Goal: Task Accomplishment & Management: Manage account settings

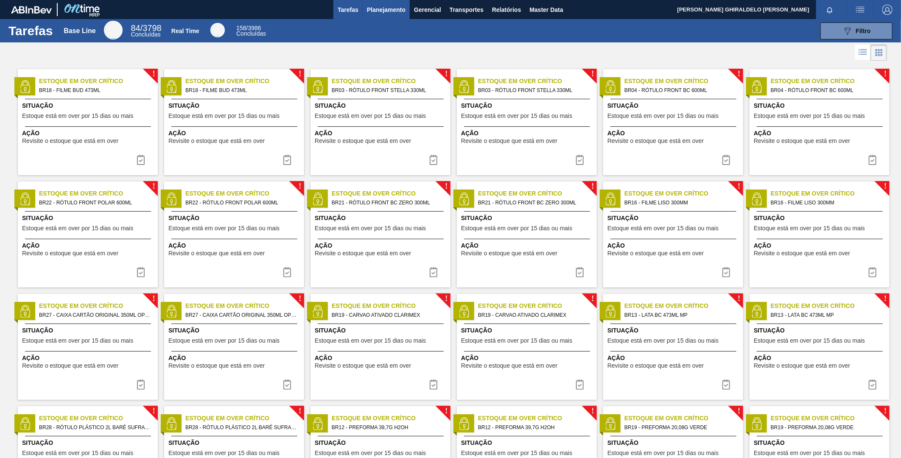
click at [388, 11] on span "Planejamento" at bounding box center [386, 10] width 39 height 10
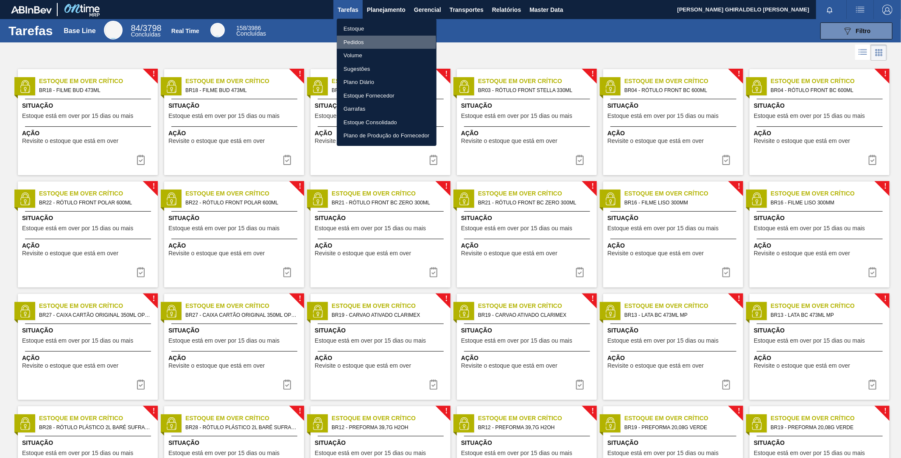
click at [352, 41] on li "Pedidos" at bounding box center [387, 43] width 100 height 14
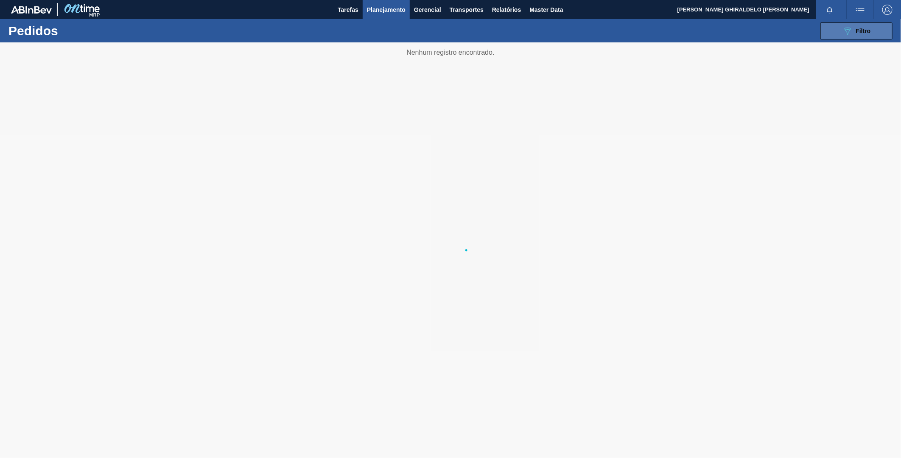
click at [862, 24] on button "089F7B8B-B2A5-4AFE-B5C0-19BA573D28AC Filtro" at bounding box center [856, 30] width 72 height 17
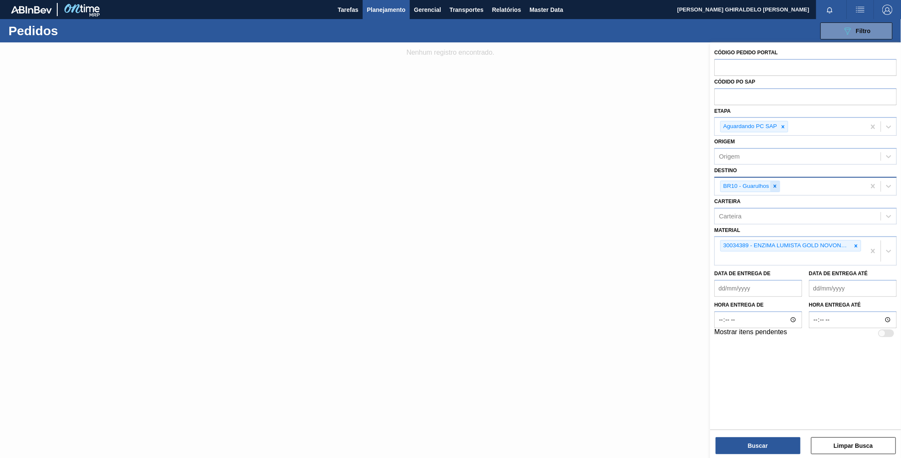
click at [773, 188] on icon at bounding box center [775, 186] width 6 height 6
click at [854, 241] on icon at bounding box center [856, 244] width 6 height 6
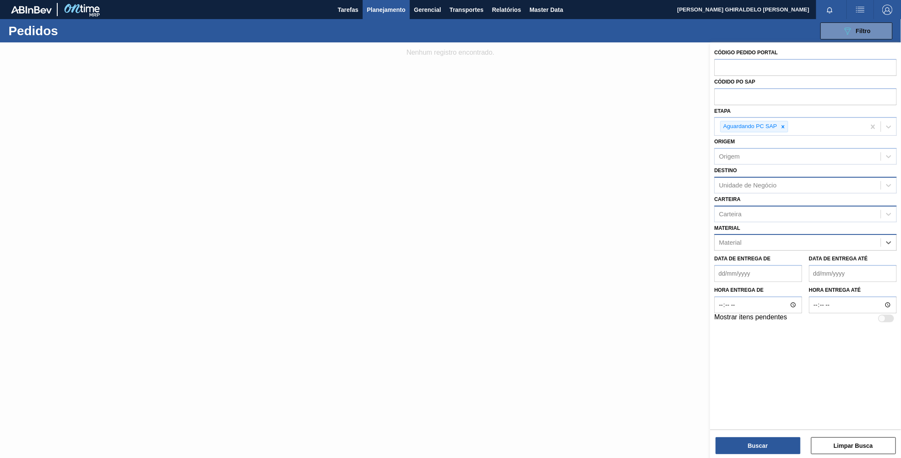
click at [738, 215] on div "Carteira" at bounding box center [730, 213] width 22 height 7
click at [739, 198] on label "Carteira" at bounding box center [727, 199] width 26 height 6
click at [720, 210] on input "Carteira" at bounding box center [719, 213] width 1 height 7
click at [762, 238] on div "Material" at bounding box center [797, 243] width 166 height 12
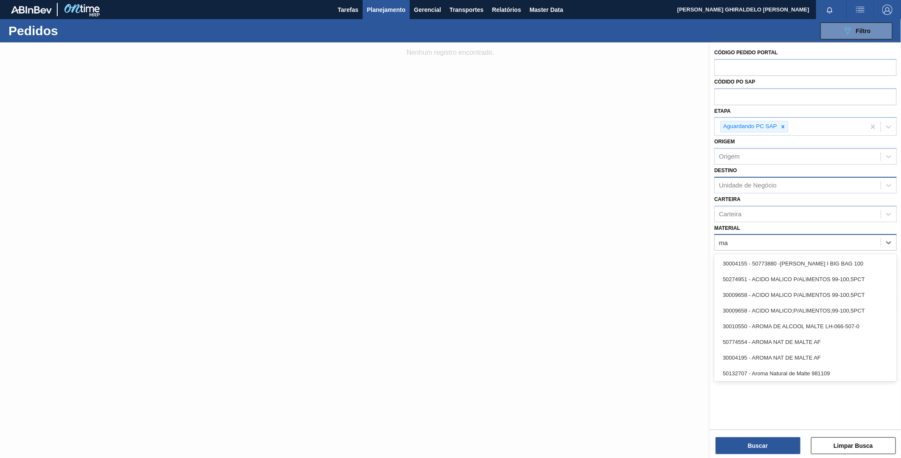
type input "m"
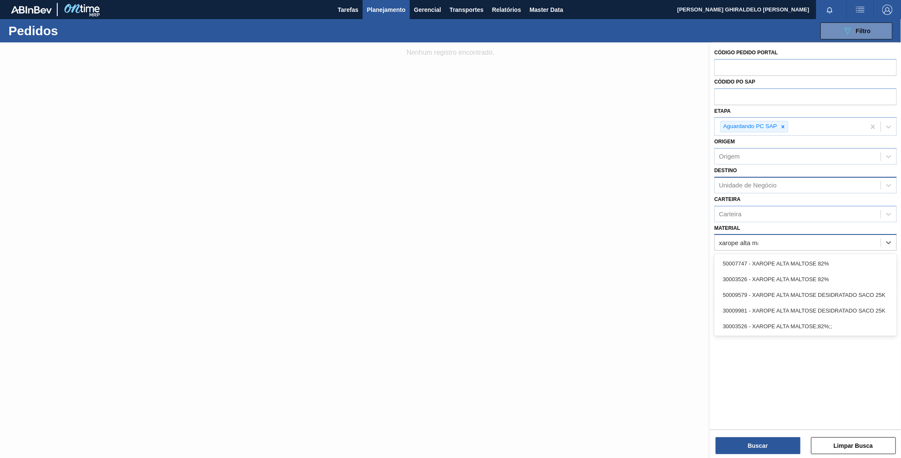
type input "xarope alta mal"
click at [791, 274] on div "30003526 - XAROPE ALTA MALTOSE 82%" at bounding box center [805, 279] width 182 height 16
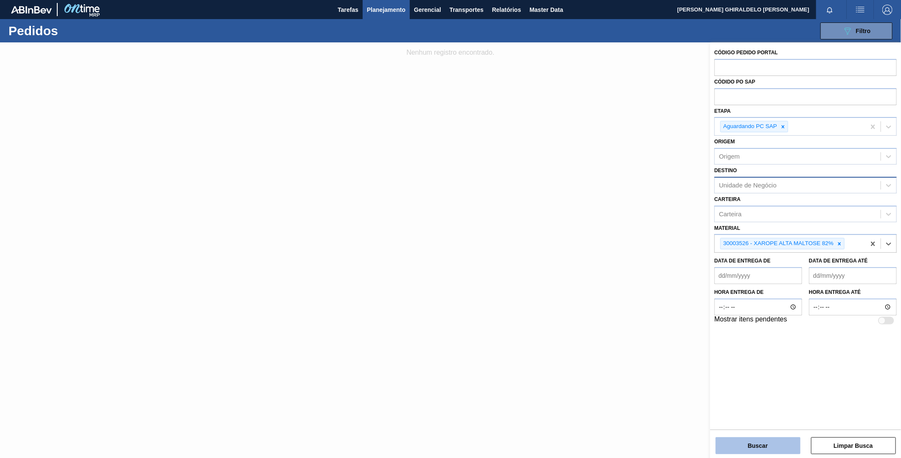
click at [751, 443] on button "Buscar" at bounding box center [757, 445] width 85 height 17
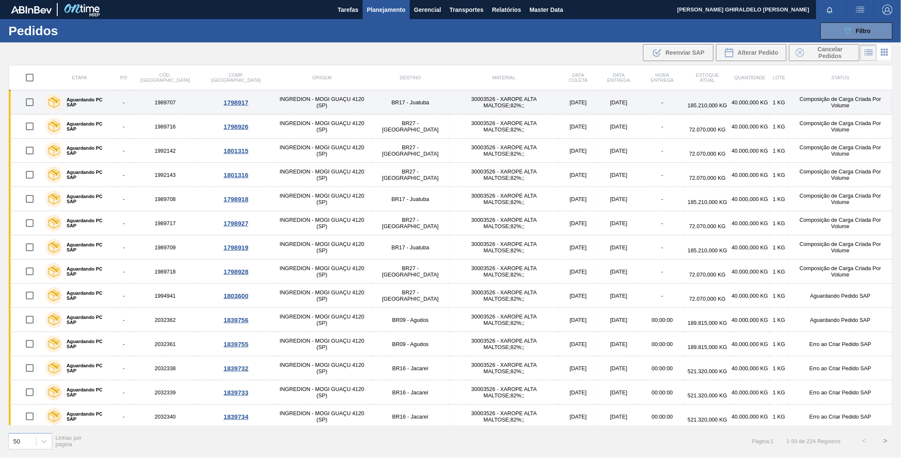
click at [31, 102] on input "checkbox" at bounding box center [30, 102] width 18 height 18
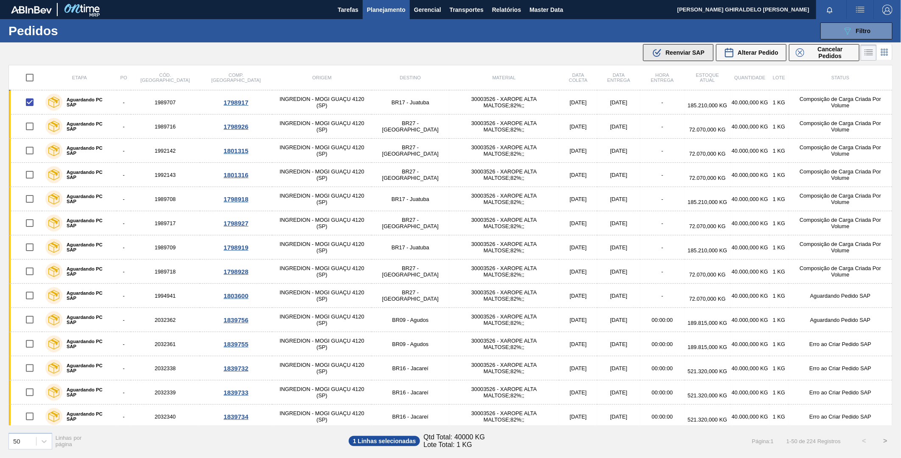
click at [689, 51] on span "Reenviar SAP" at bounding box center [684, 52] width 39 height 7
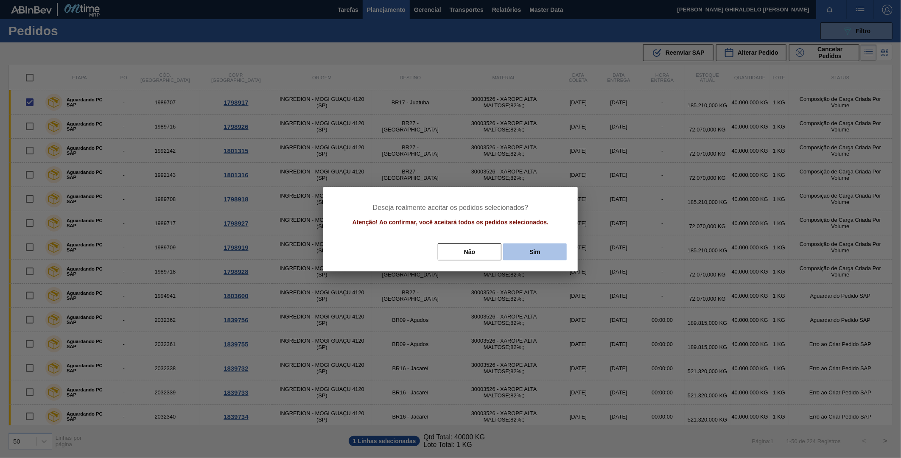
click at [531, 247] on button "Sim" at bounding box center [535, 251] width 64 height 17
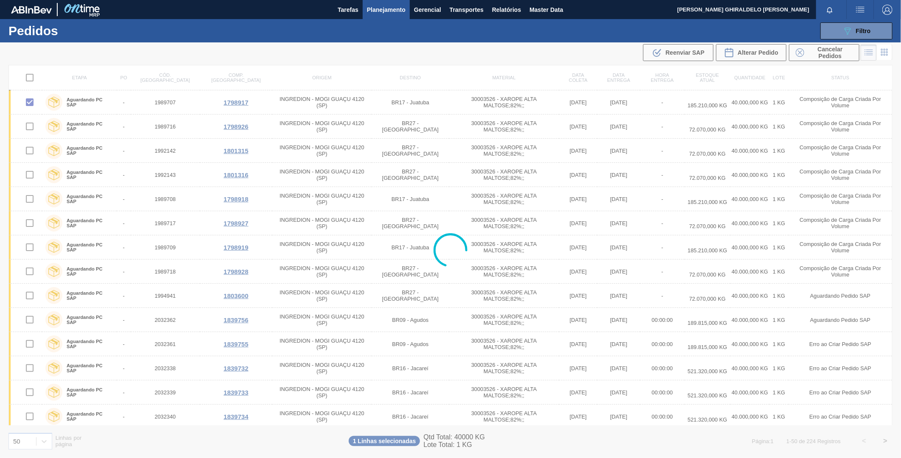
checkbox input "false"
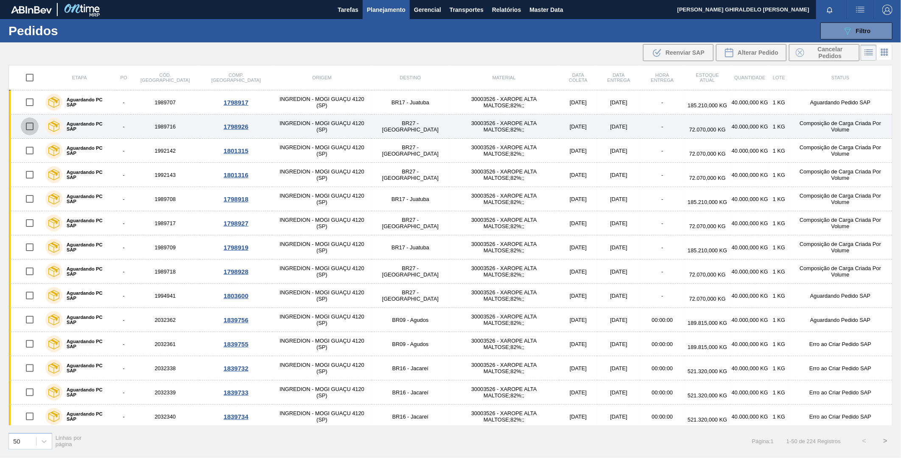
click at [29, 125] on input "checkbox" at bounding box center [30, 126] width 18 height 18
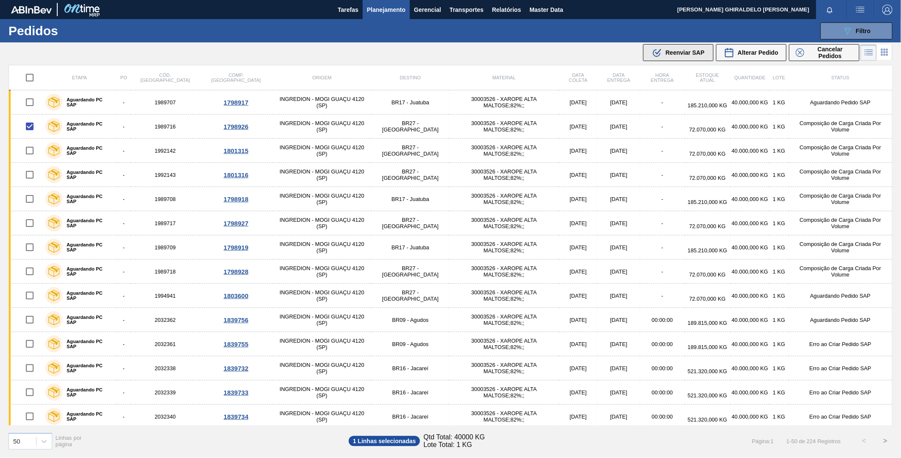
click at [673, 54] on span "Reenviar SAP" at bounding box center [684, 52] width 39 height 7
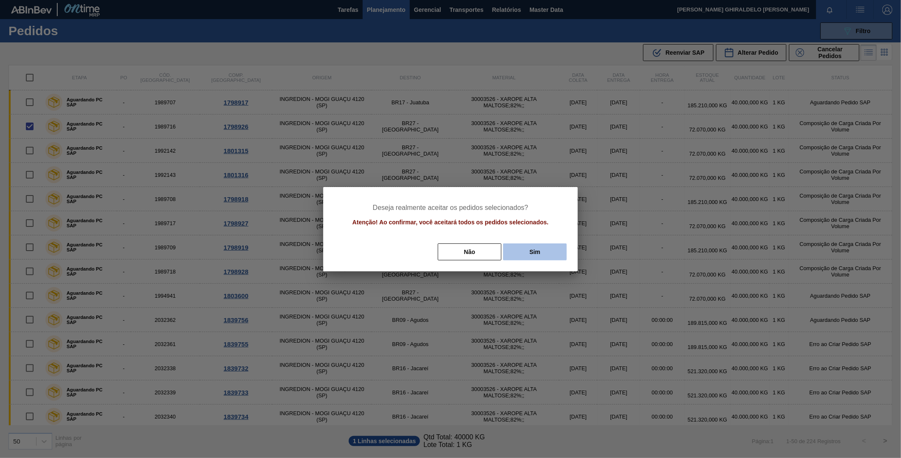
click at [540, 247] on button "Sim" at bounding box center [535, 251] width 64 height 17
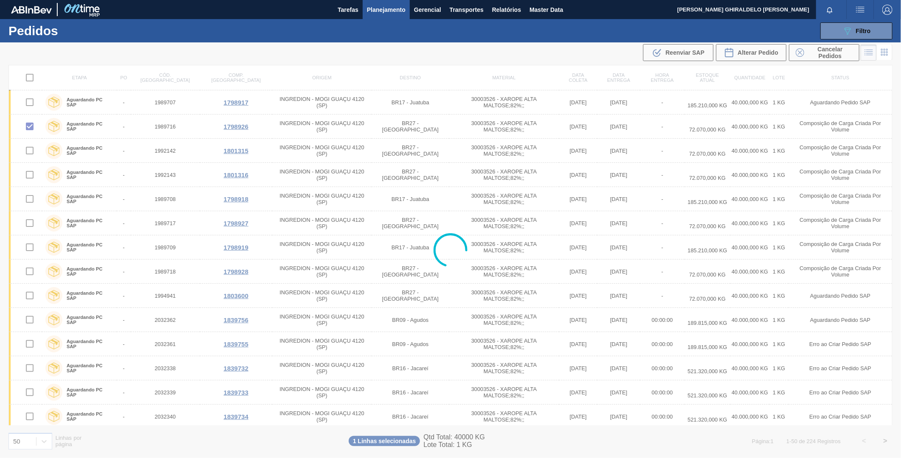
checkbox input "false"
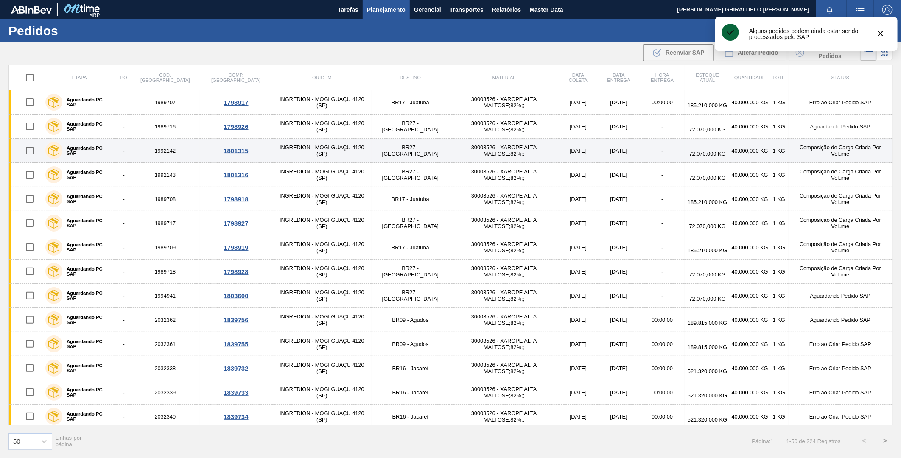
click at [31, 153] on input "checkbox" at bounding box center [30, 151] width 18 height 18
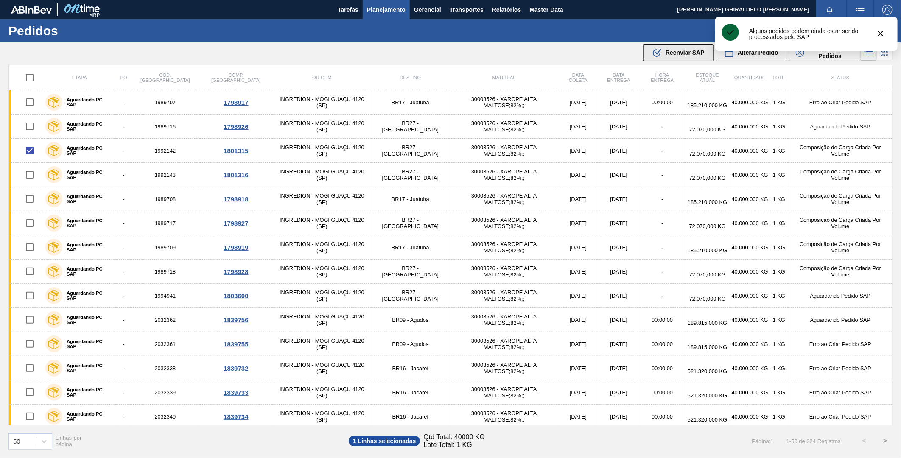
click at [670, 55] on span "Reenviar SAP" at bounding box center [684, 52] width 39 height 7
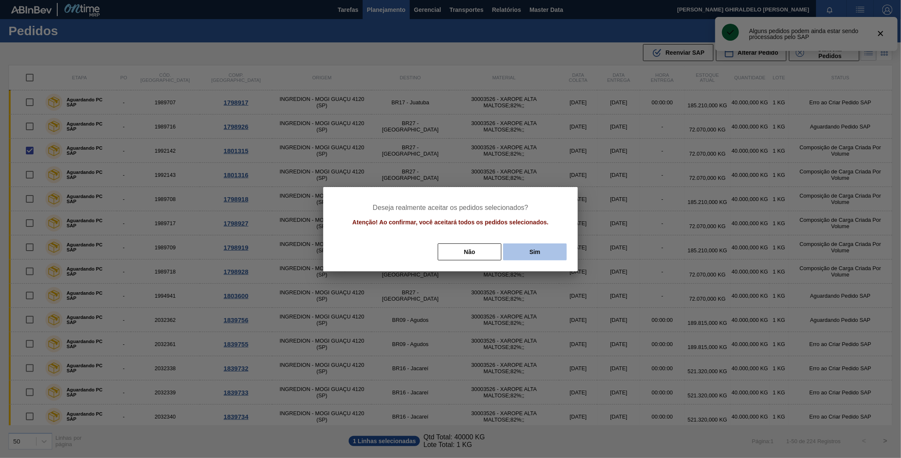
click at [519, 251] on button "Sim" at bounding box center [535, 251] width 64 height 17
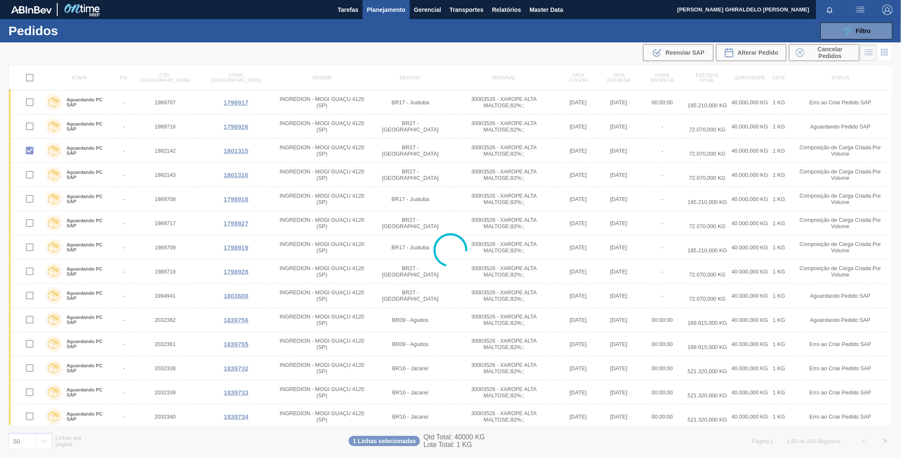
checkbox input "false"
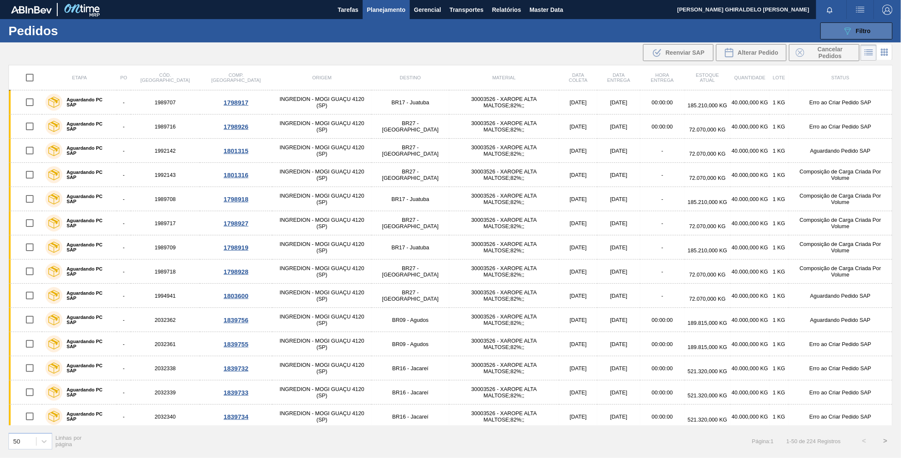
click at [847, 31] on icon "089F7B8B-B2A5-4AFE-B5C0-19BA573D28AC" at bounding box center [847, 31] width 10 height 10
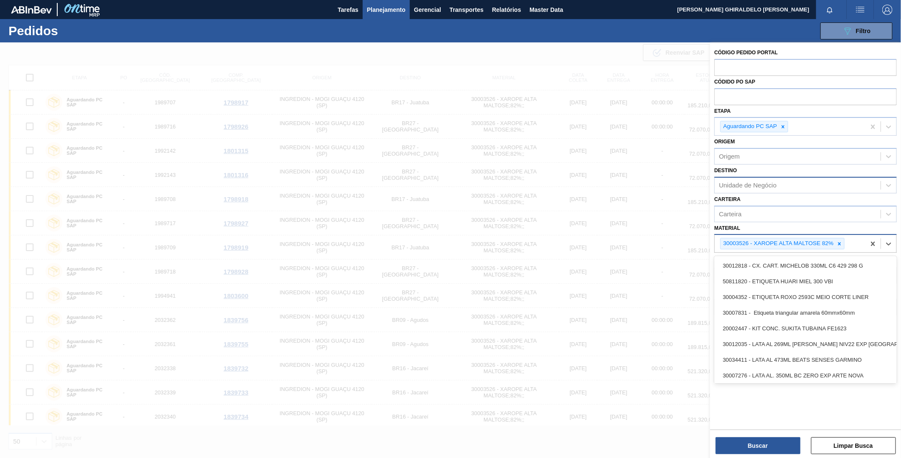
click at [770, 238] on div "30003526 - XAROPE ALTA MALTOSE 82%" at bounding box center [777, 243] width 114 height 11
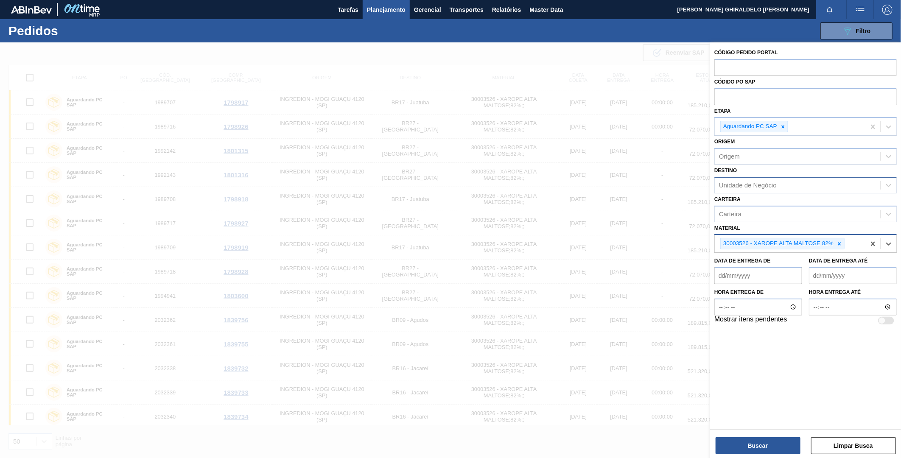
click at [770, 238] on div "30003526 - XAROPE ALTA MALTOSE 82%" at bounding box center [777, 243] width 114 height 11
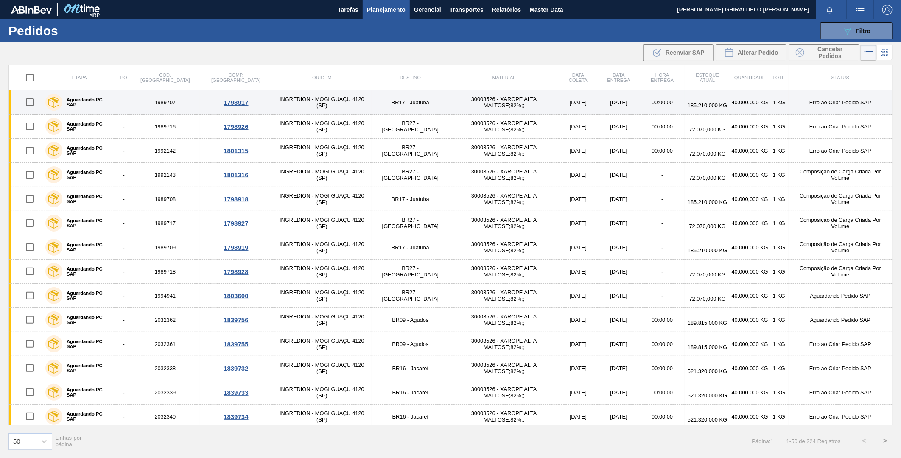
click at [201, 104] on div "1798917" at bounding box center [236, 102] width 70 height 7
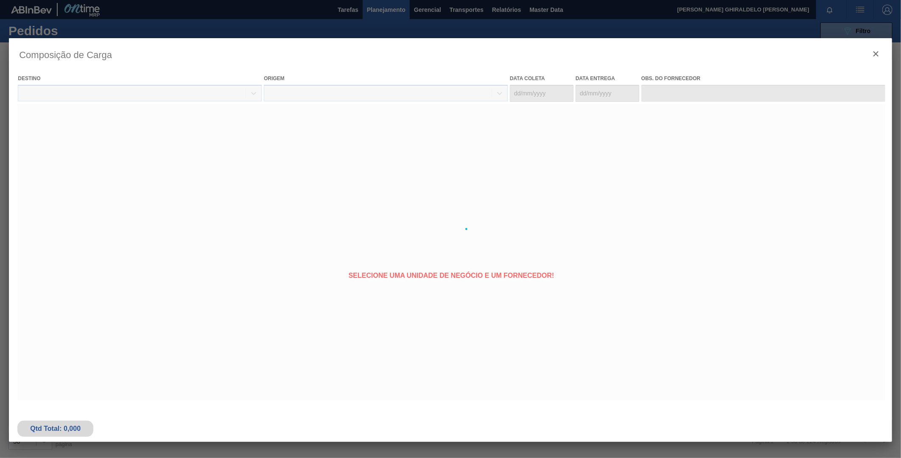
type coleta "[DATE]"
type entrega "[DATE]"
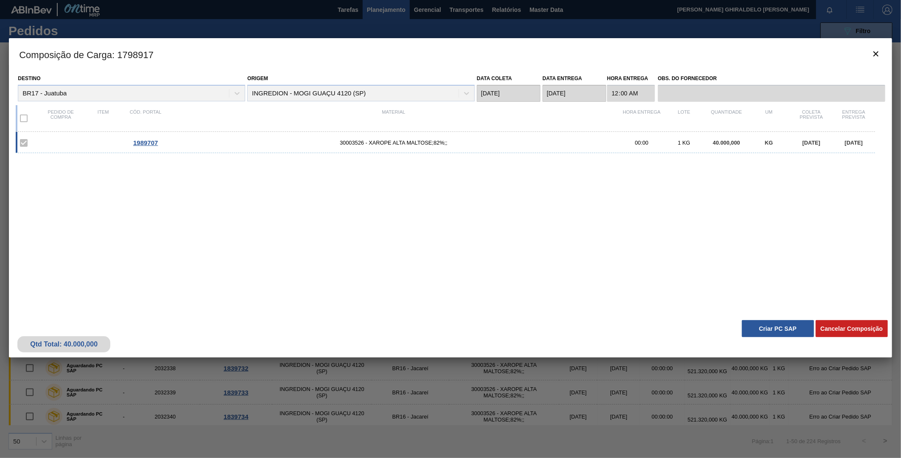
click at [139, 138] on div "1989707 30003526 - XAROPE ALTA MALTOSE;82%;; 00:00 1 KG 40.000,000 KG [DATE] [D…" at bounding box center [445, 142] width 859 height 21
click at [872, 57] on icon "botão de ícone" at bounding box center [876, 54] width 10 height 10
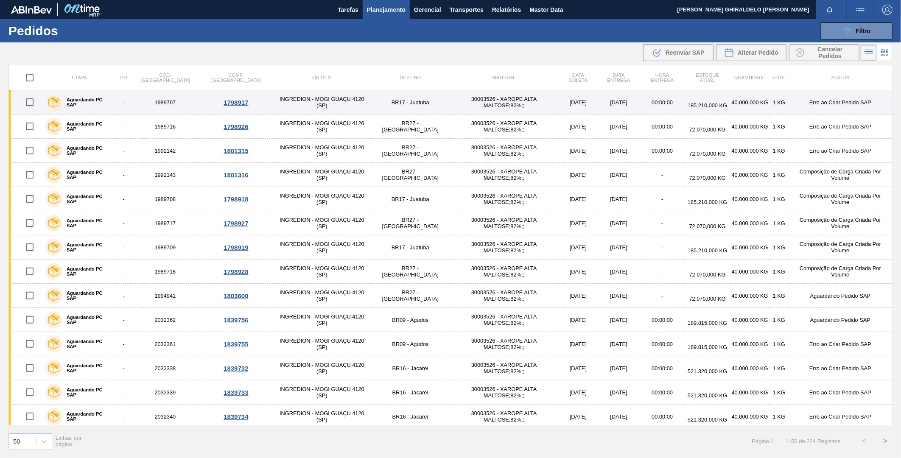
click at [109, 100] on label "Aguardando PC SAP" at bounding box center [87, 102] width 51 height 10
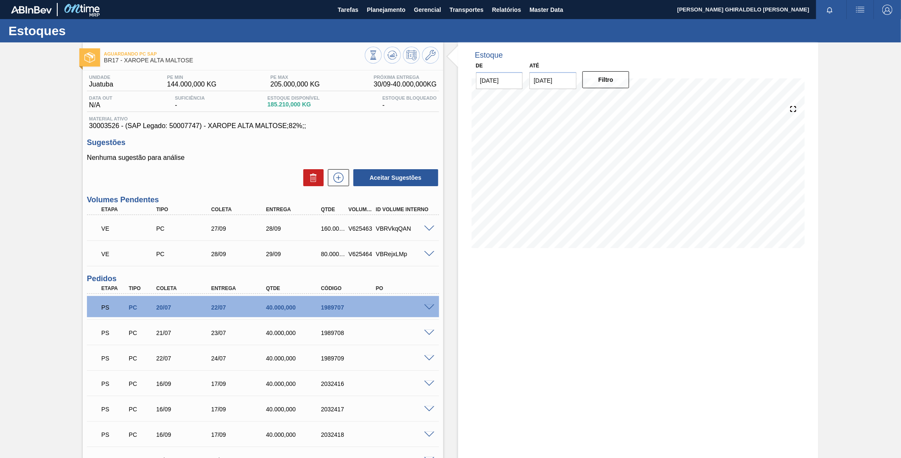
scroll to position [24, 0]
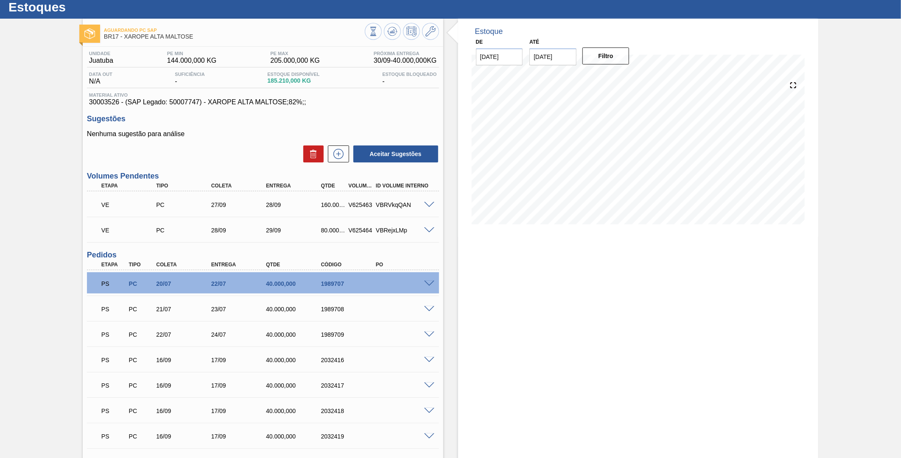
click at [432, 280] on div at bounding box center [430, 283] width 17 height 6
click at [429, 281] on span at bounding box center [429, 284] width 10 height 6
